Goal: Information Seeking & Learning: Check status

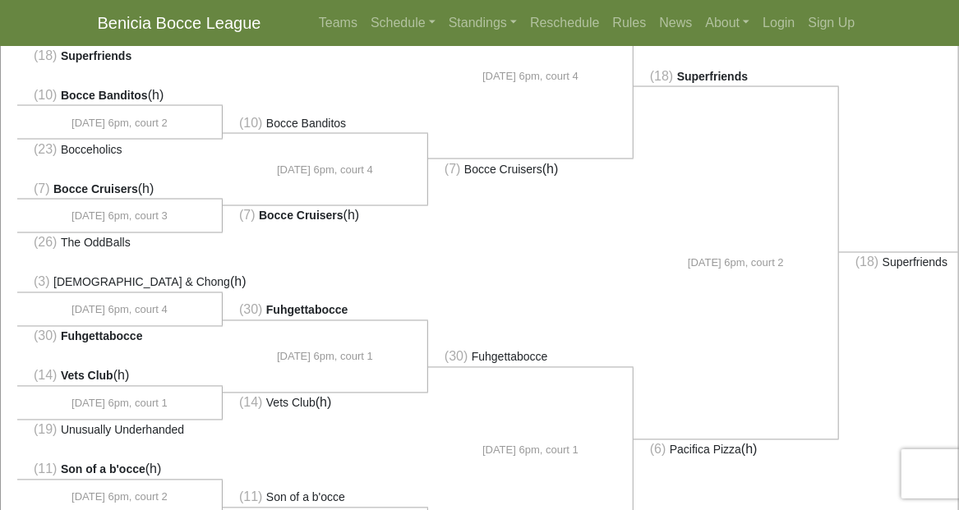
scroll to position [1043, 0]
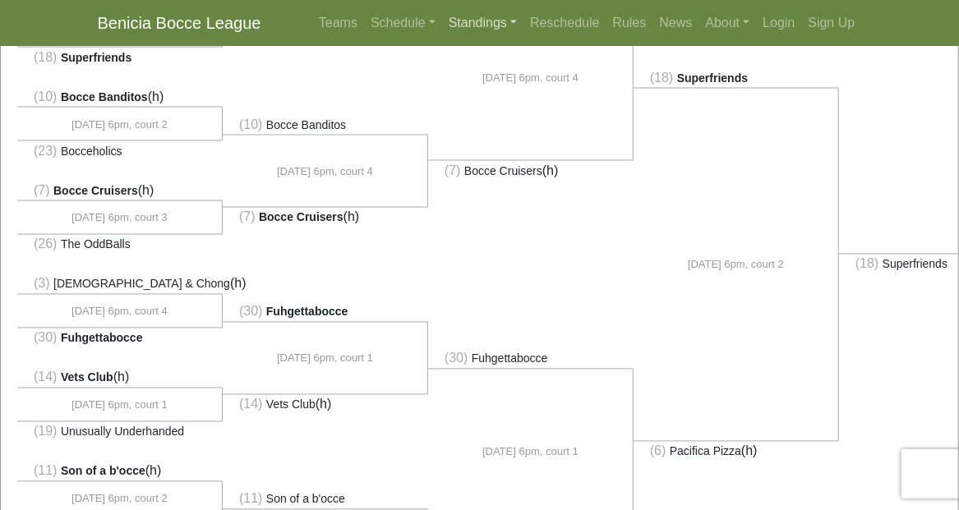
click at [467, 24] on link "Standings" at bounding box center [482, 23] width 81 height 33
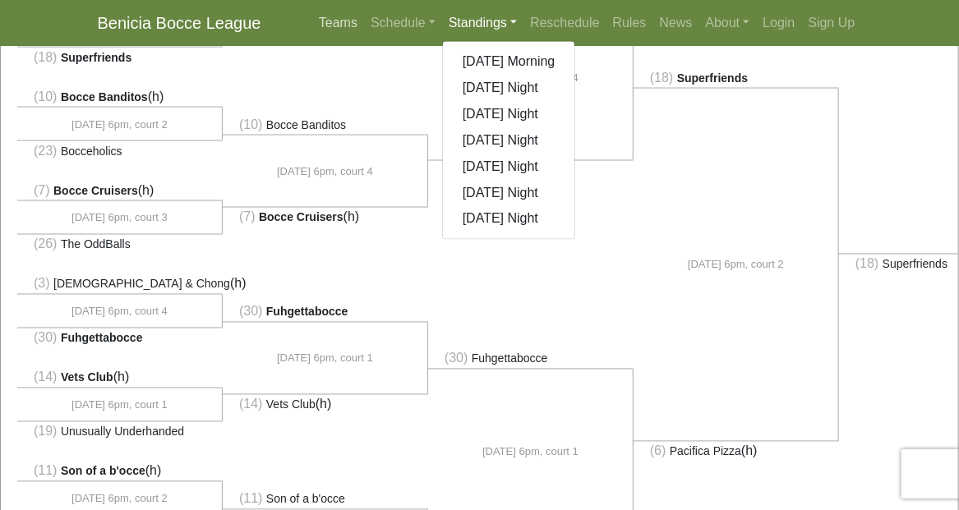
click at [348, 23] on link "Teams" at bounding box center [338, 23] width 52 height 33
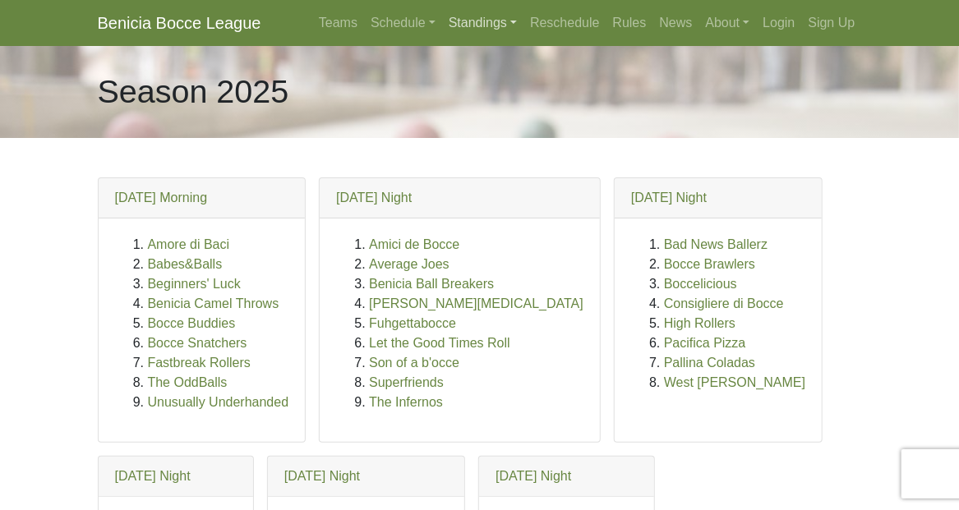
click at [460, 23] on link "Standings" at bounding box center [482, 23] width 81 height 33
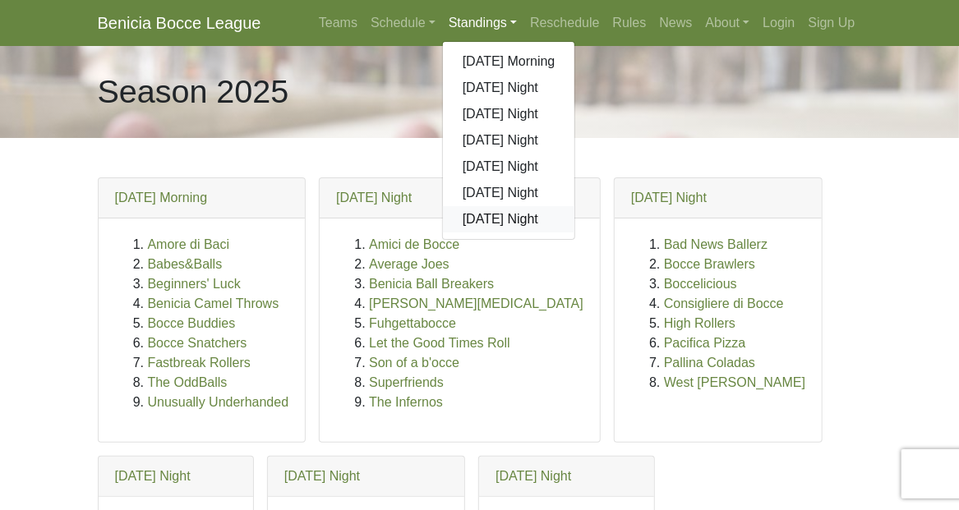
click at [486, 225] on link "[DATE] Night" at bounding box center [509, 219] width 132 height 26
